Goal: Information Seeking & Learning: Learn about a topic

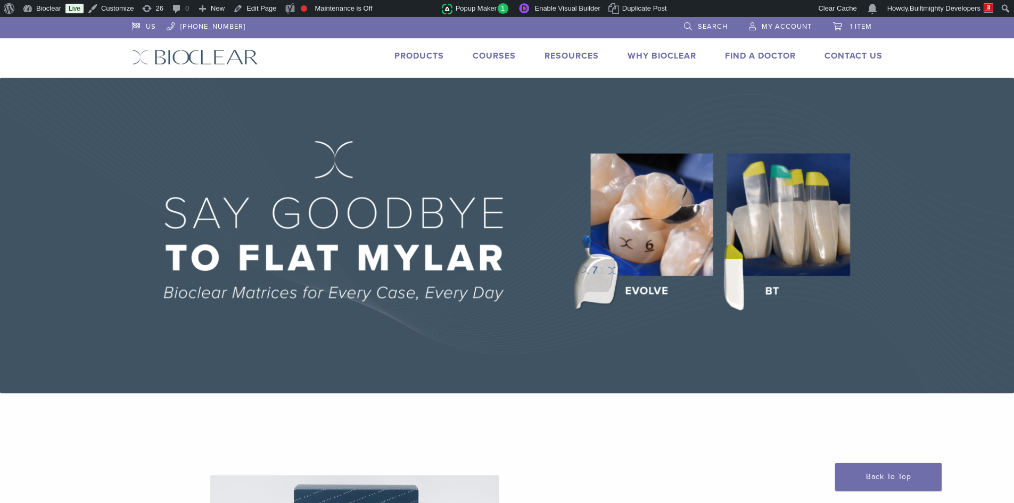
click at [494, 54] on link "Courses" at bounding box center [494, 56] width 43 height 11
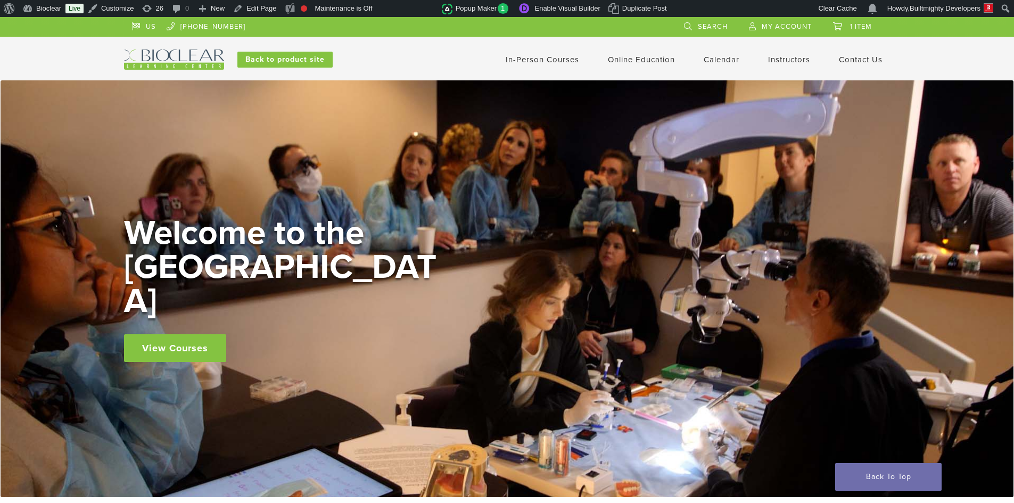
click at [517, 57] on link "In-Person Courses" at bounding box center [541, 60] width 73 height 10
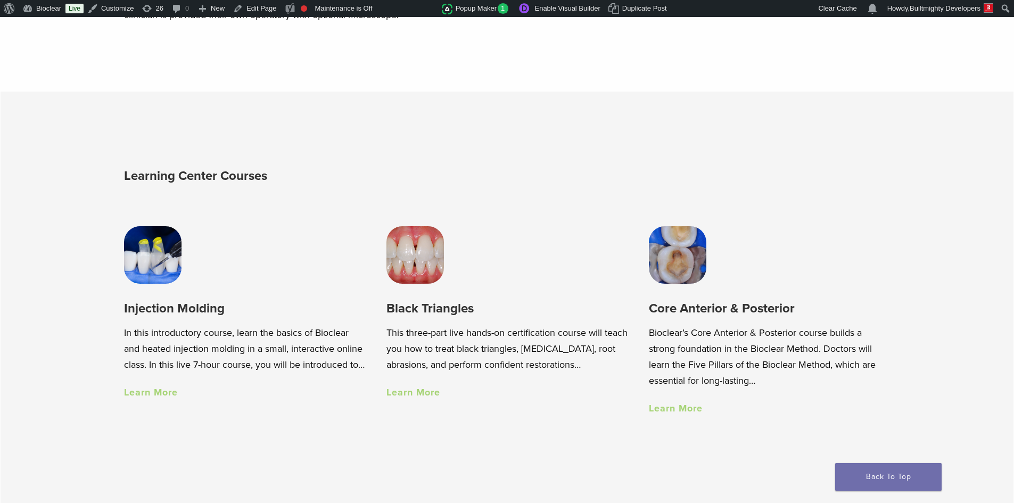
scroll to position [745, 0]
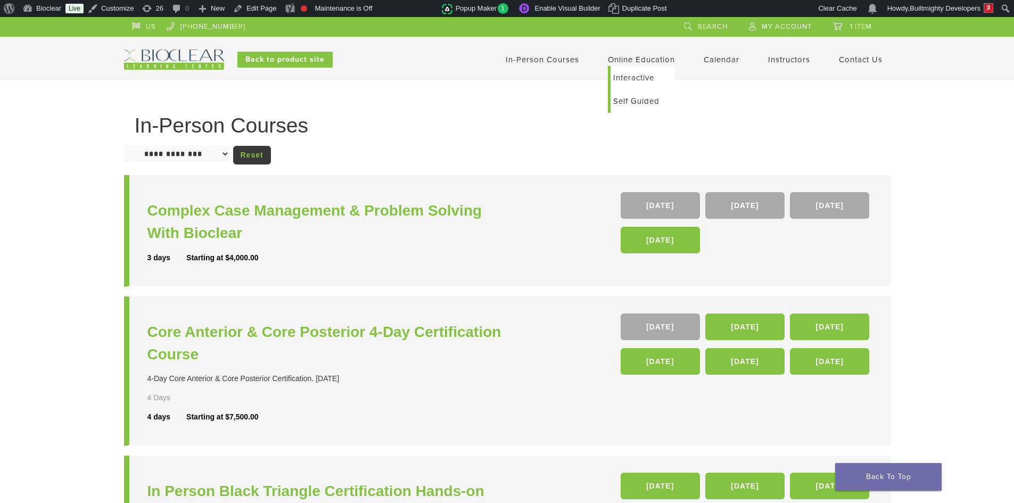
click at [624, 76] on link "Interactive" at bounding box center [642, 77] width 64 height 23
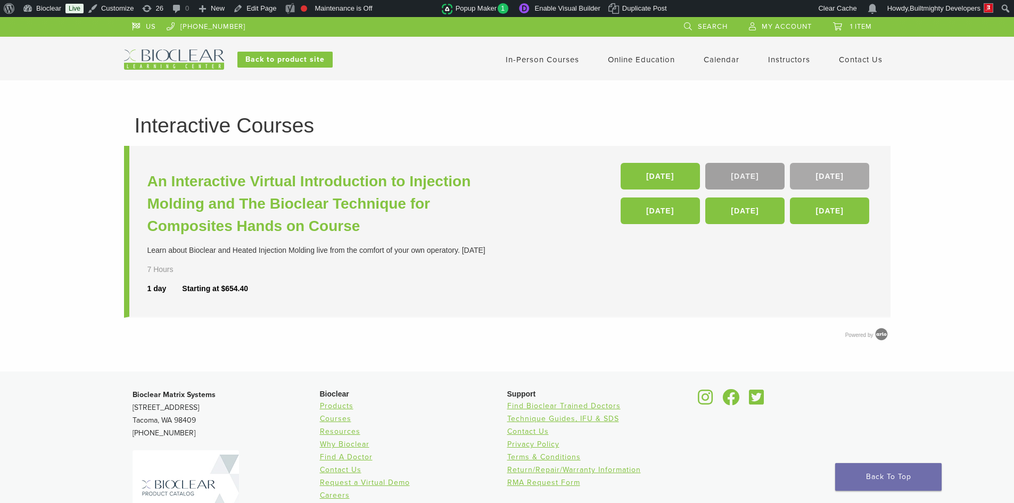
click at [723, 172] on link "[DATE]" at bounding box center [744, 176] width 79 height 27
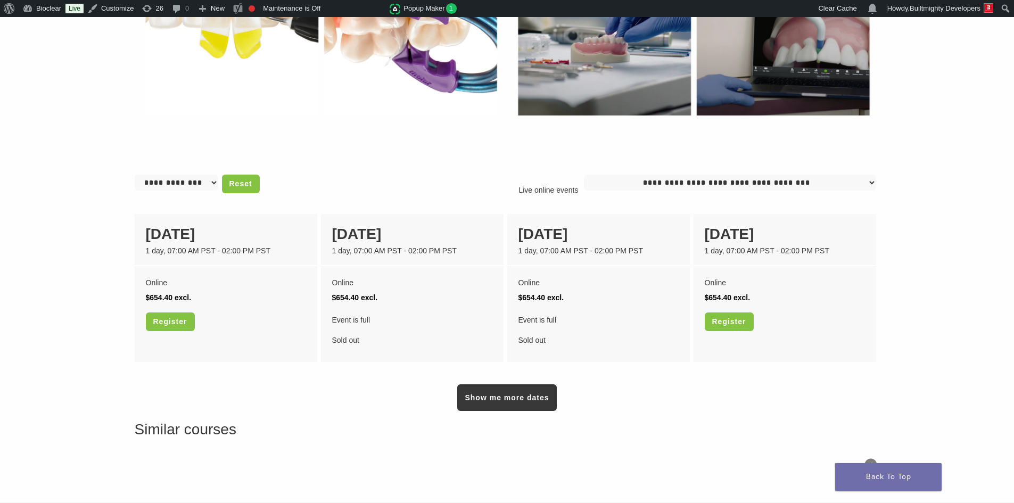
scroll to position [798, 0]
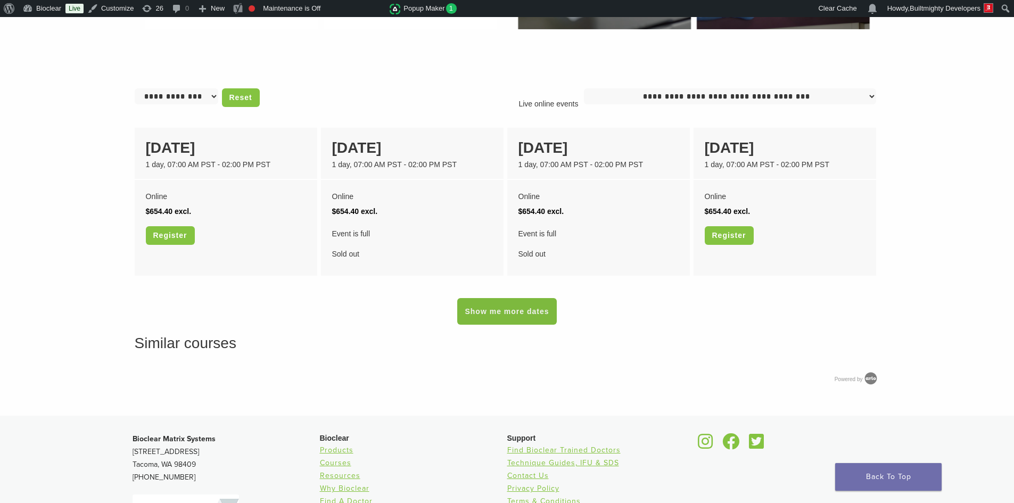
click at [533, 310] on link "Show me more dates" at bounding box center [506, 311] width 99 height 27
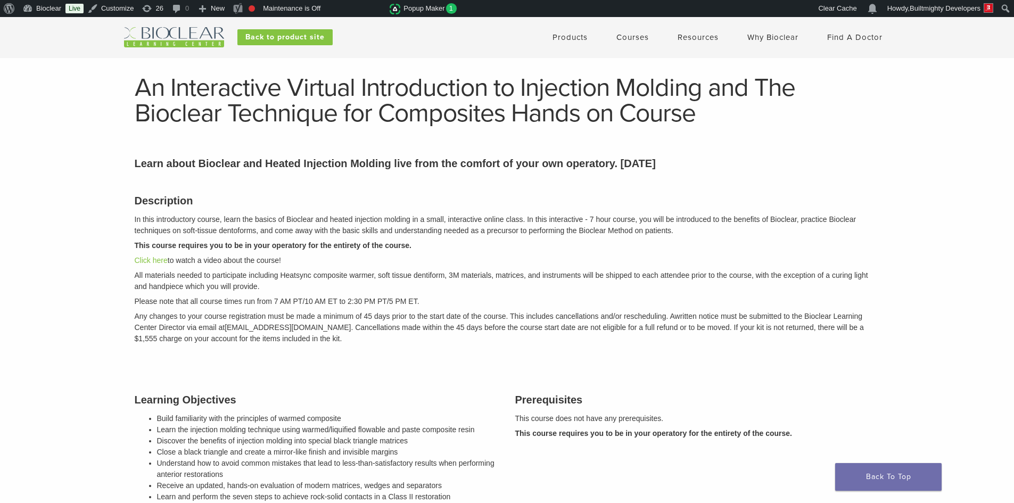
scroll to position [0, 0]
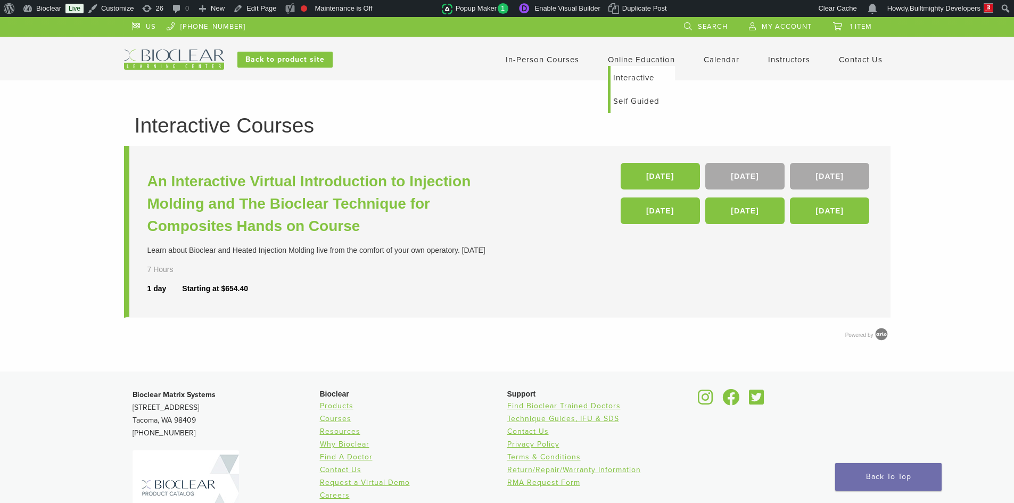
click at [631, 95] on link "Self Guided" at bounding box center [642, 100] width 64 height 23
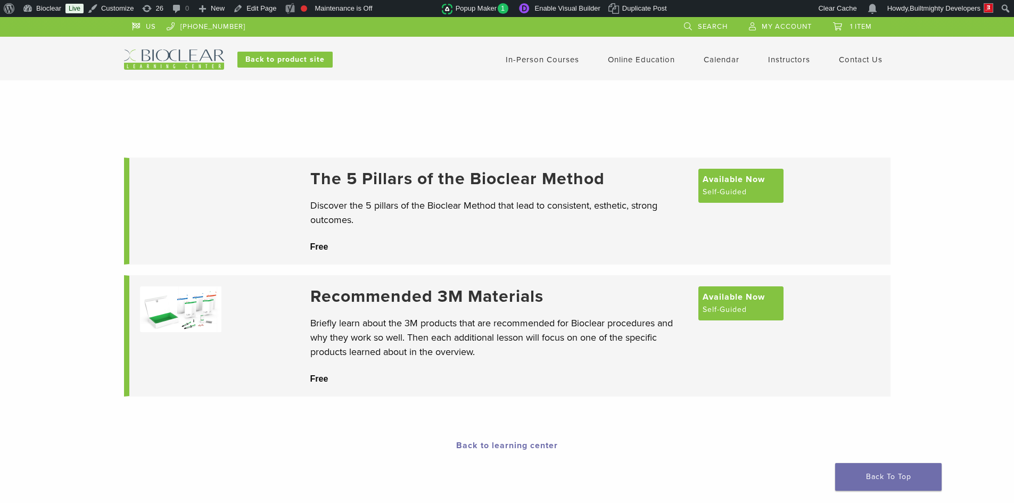
click at [711, 63] on link "Calendar" at bounding box center [721, 60] width 36 height 10
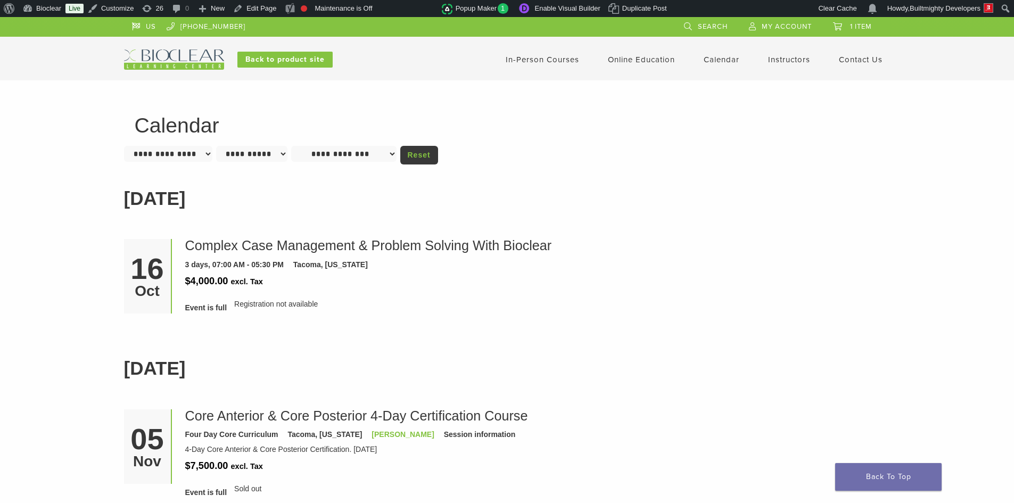
click at [777, 62] on link "Instructors" at bounding box center [789, 60] width 42 height 10
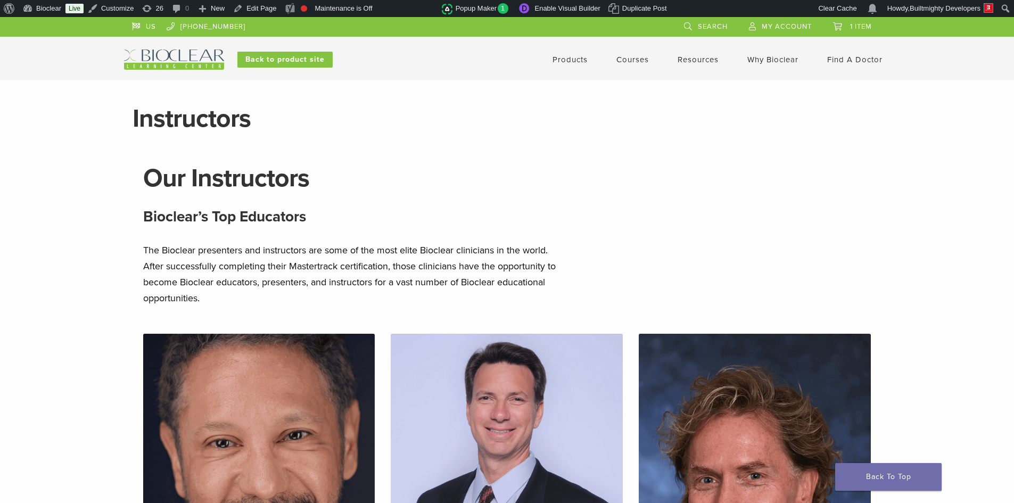
click at [842, 59] on link "Find A Doctor" at bounding box center [854, 60] width 55 height 10
click at [207, 65] on img at bounding box center [174, 59] width 100 height 20
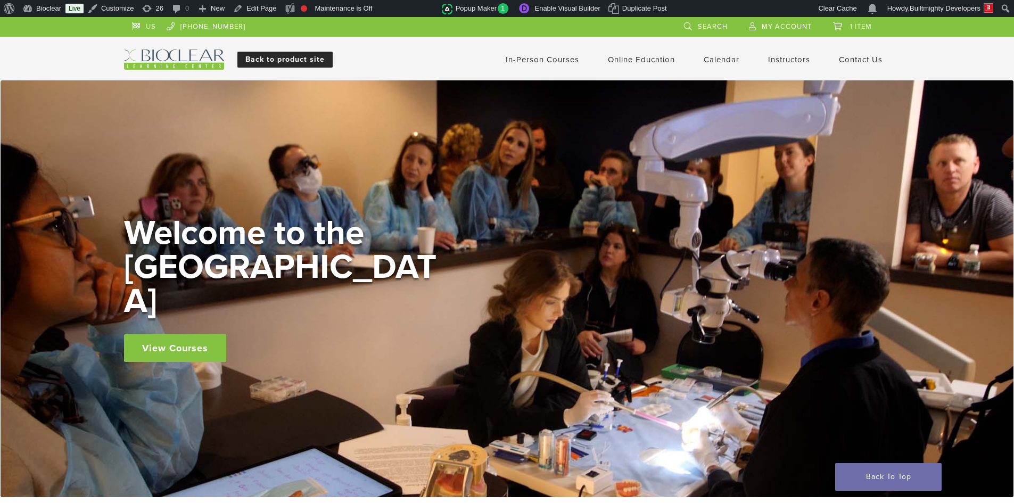
click at [250, 55] on link "Back to product site" at bounding box center [284, 60] width 95 height 16
